Goal: Transaction & Acquisition: Purchase product/service

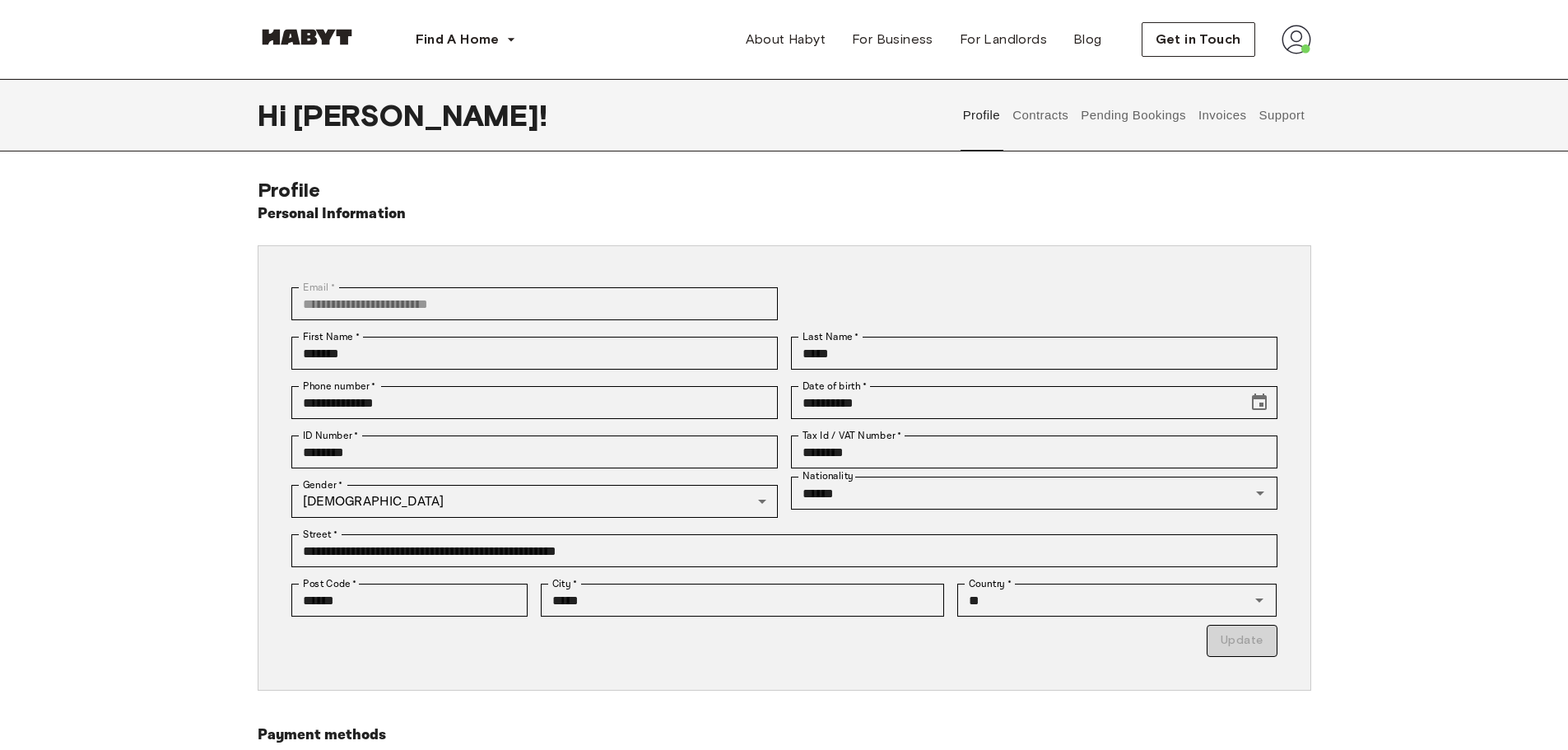
click at [1232, 116] on button "Invoices" at bounding box center [1221, 115] width 52 height 73
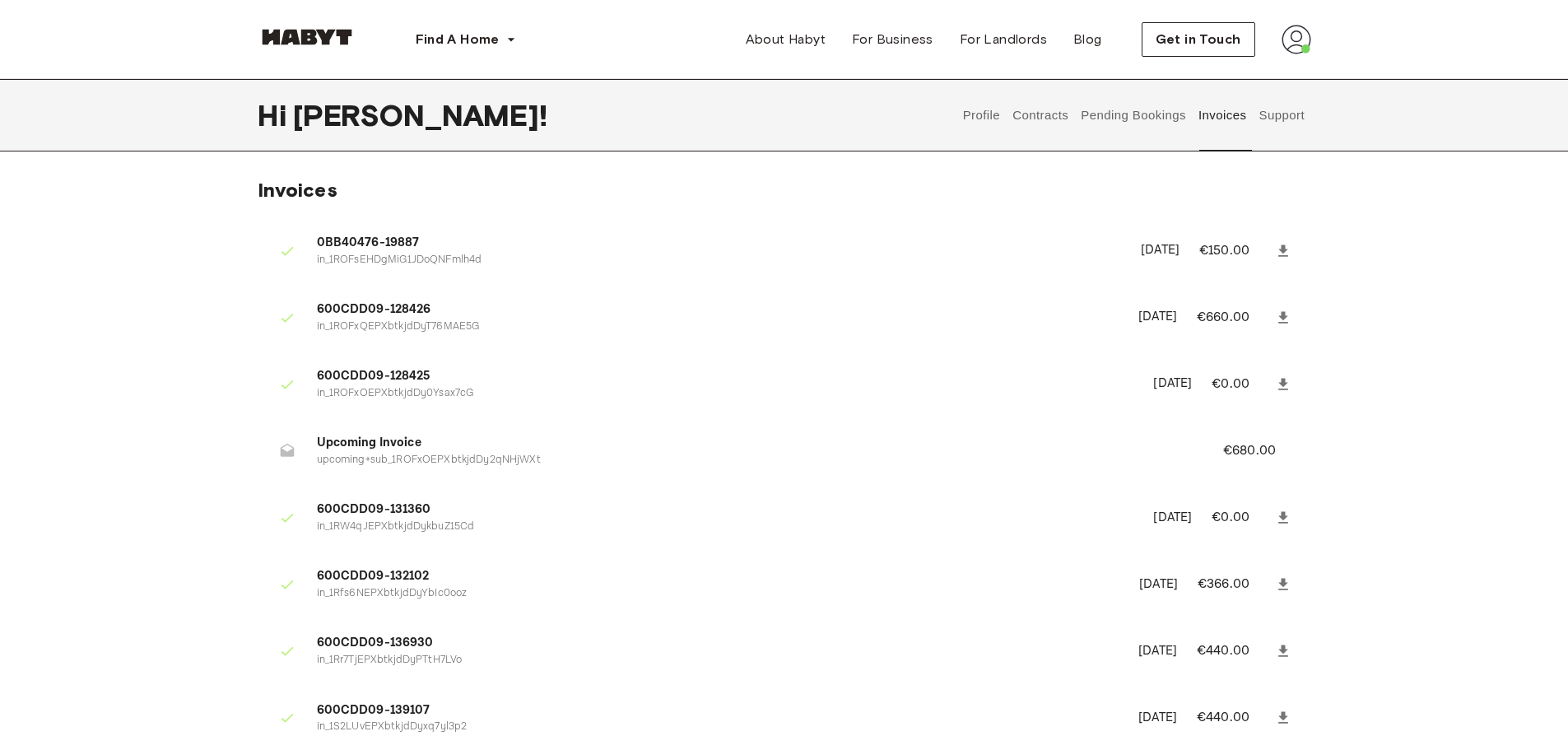
click at [385, 117] on span "Shabbir !" at bounding box center [420, 115] width 254 height 34
click at [320, 39] on img at bounding box center [307, 37] width 99 height 17
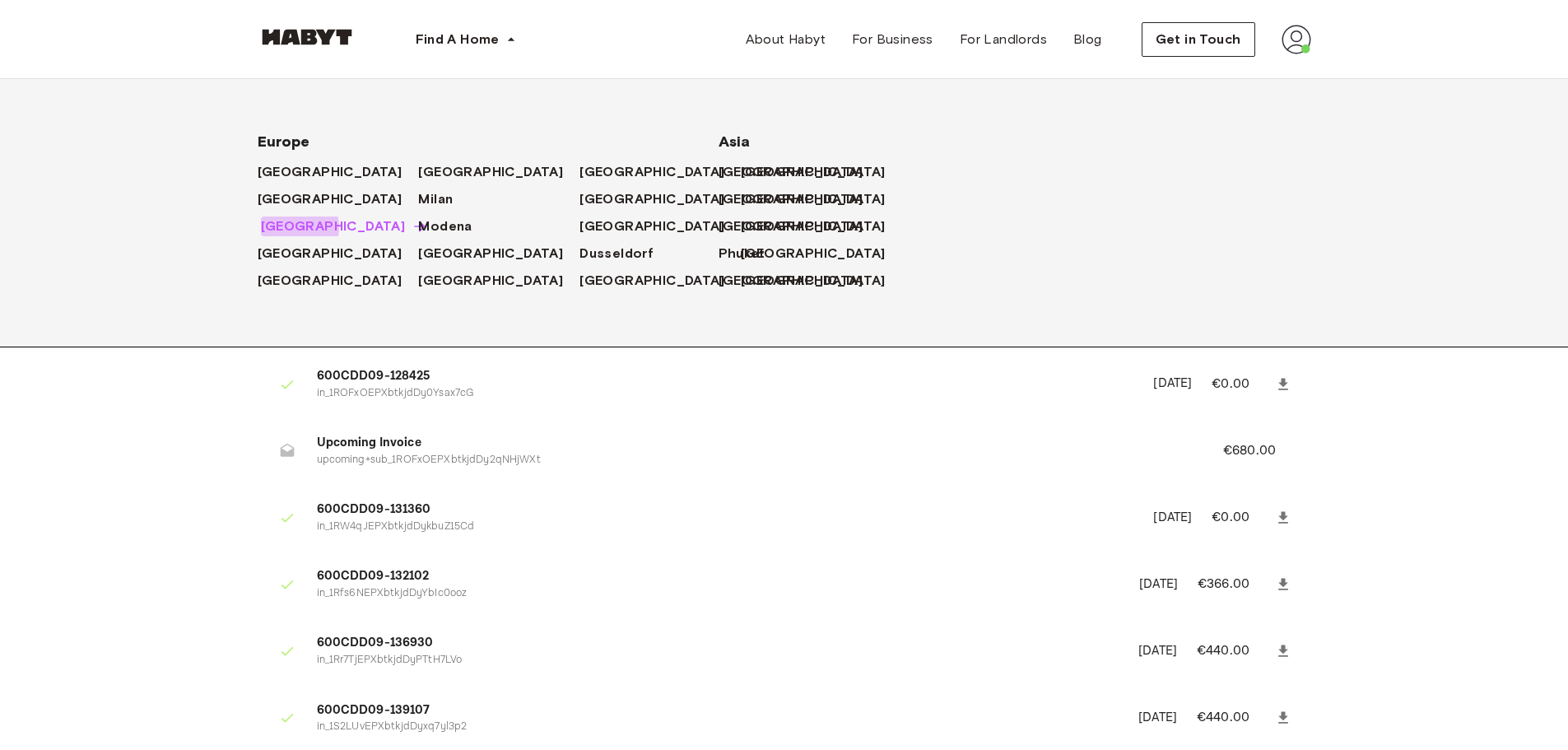
click at [293, 227] on span "[GEOGRAPHIC_DATA]" at bounding box center [333, 226] width 145 height 20
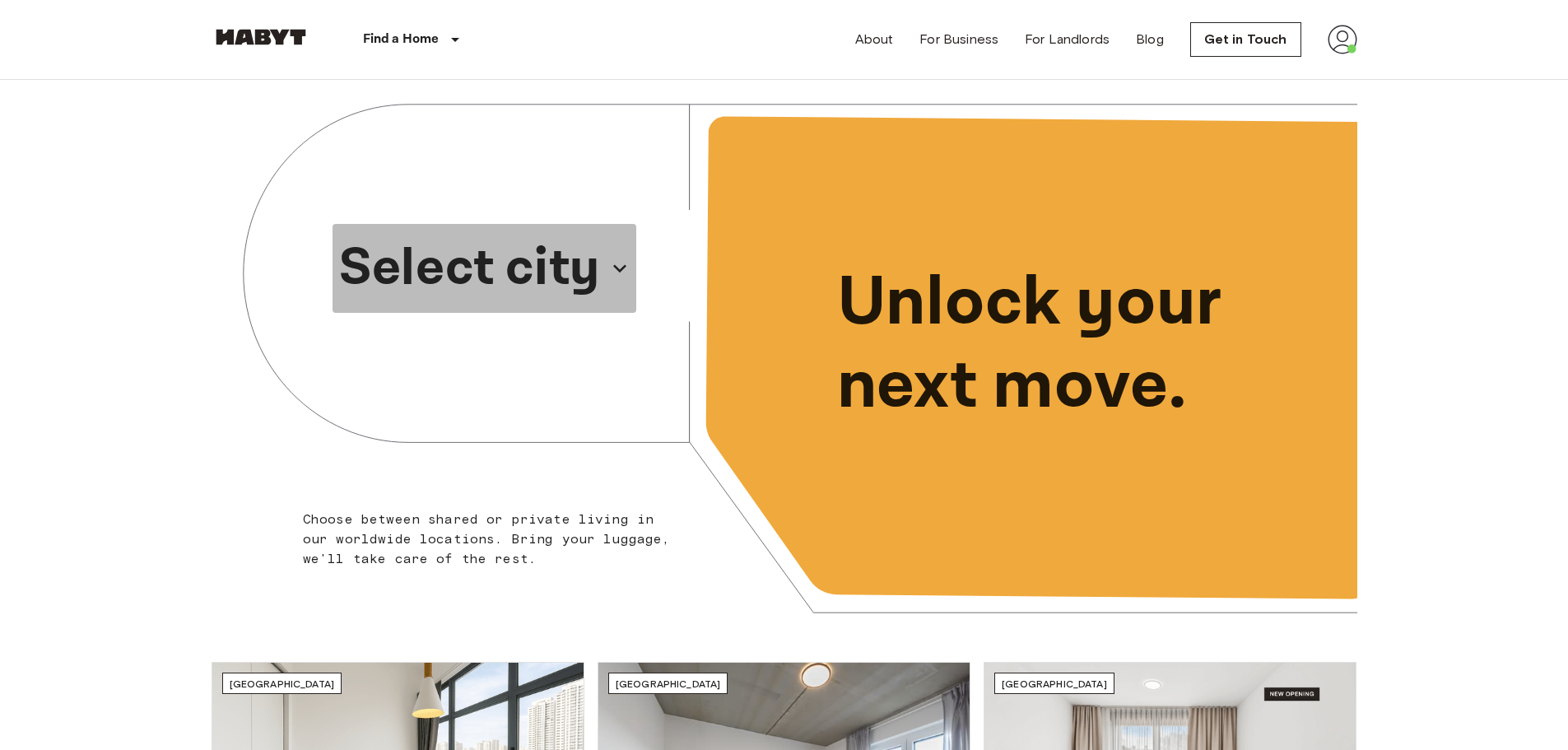
click at [578, 271] on p "Select city" at bounding box center [470, 268] width 261 height 79
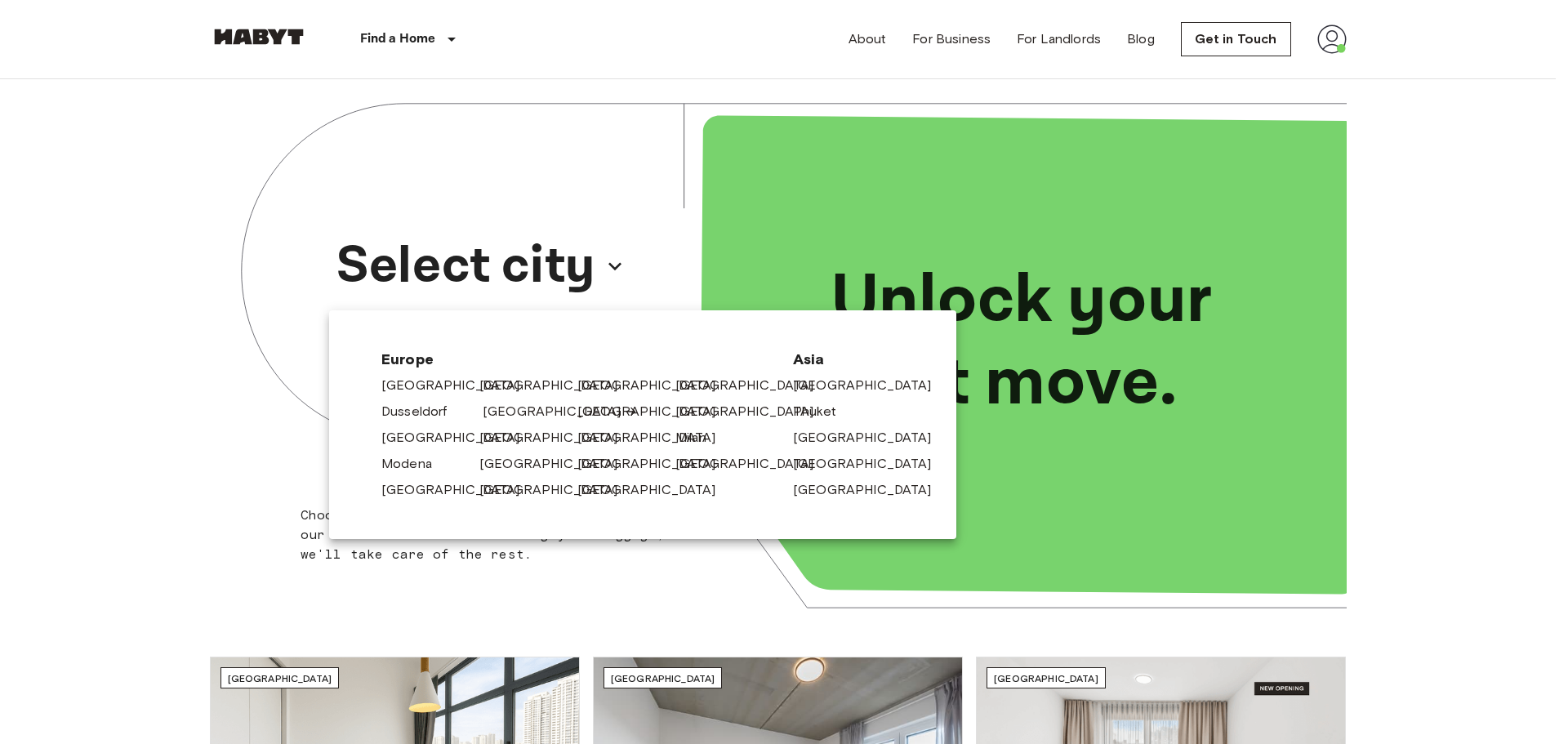
click at [495, 409] on link "[GEOGRAPHIC_DATA]" at bounding box center [560, 411] width 156 height 20
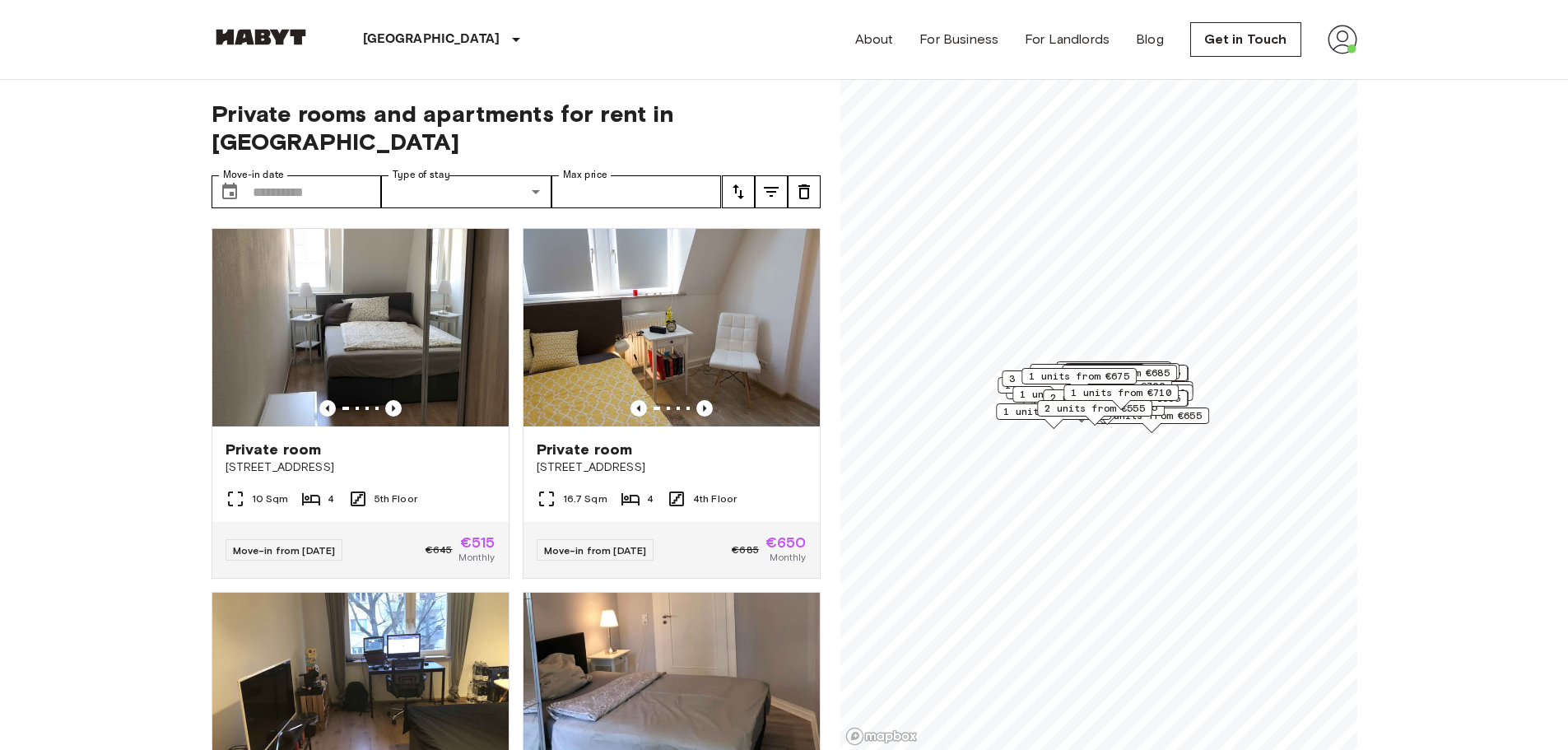
click at [743, 182] on icon "tune" at bounding box center [738, 192] width 20 height 20
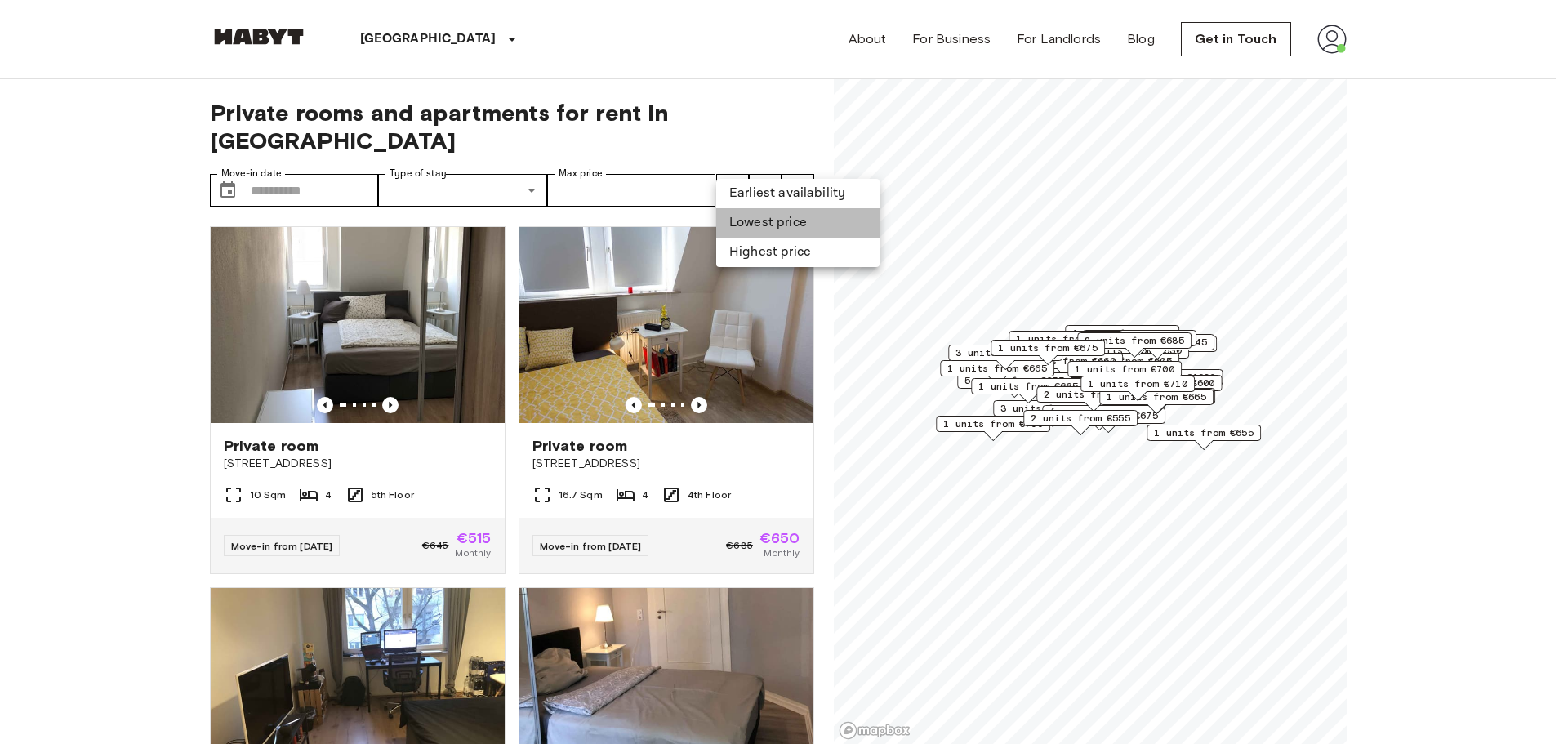
click at [743, 223] on li "Lowest price" at bounding box center [798, 223] width 163 height 30
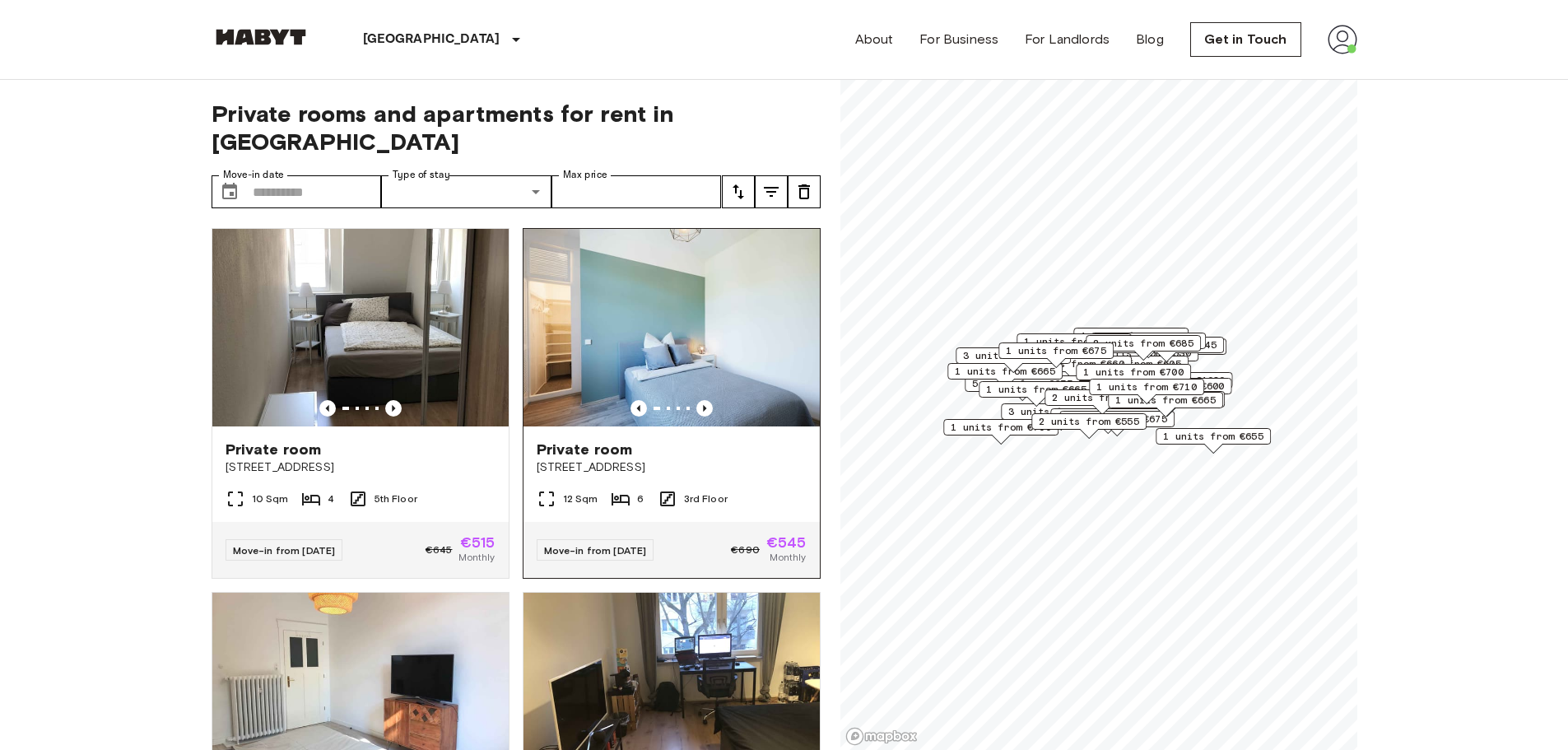
click at [651, 295] on img at bounding box center [672, 328] width 296 height 198
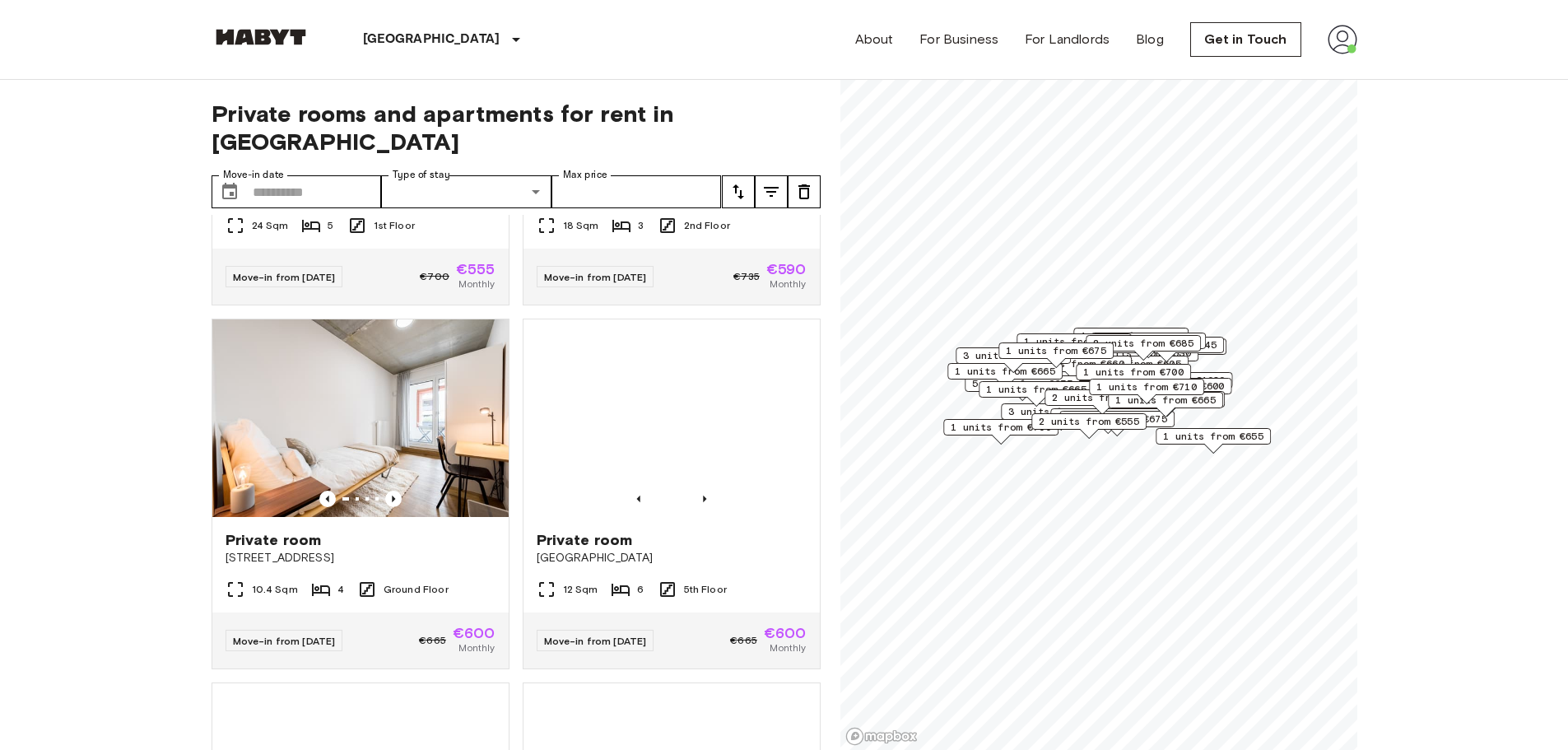
scroll to position [659, 0]
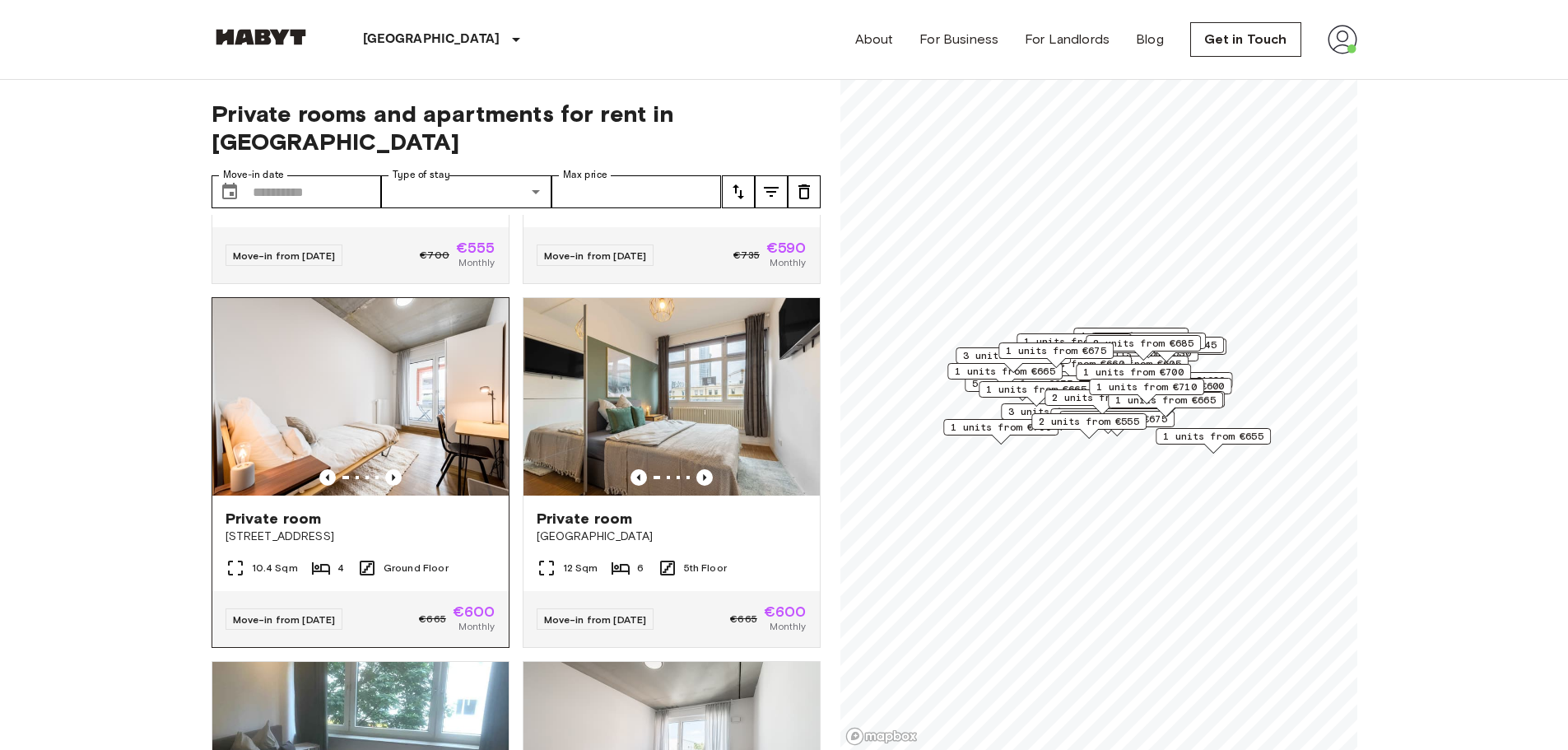
click at [408, 400] on img at bounding box center [360, 397] width 296 height 198
